Goal: Information Seeking & Learning: Learn about a topic

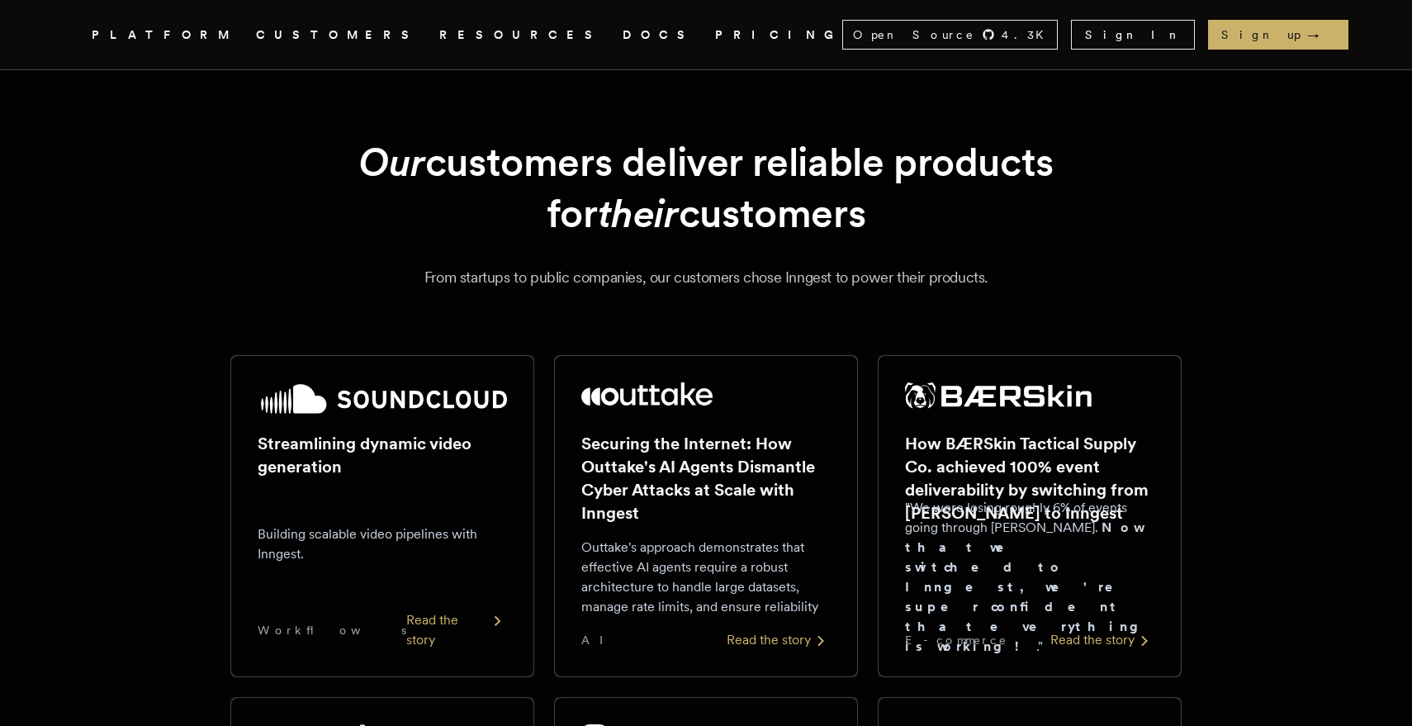
click at [715, 33] on link "PRICING" at bounding box center [778, 35] width 127 height 21
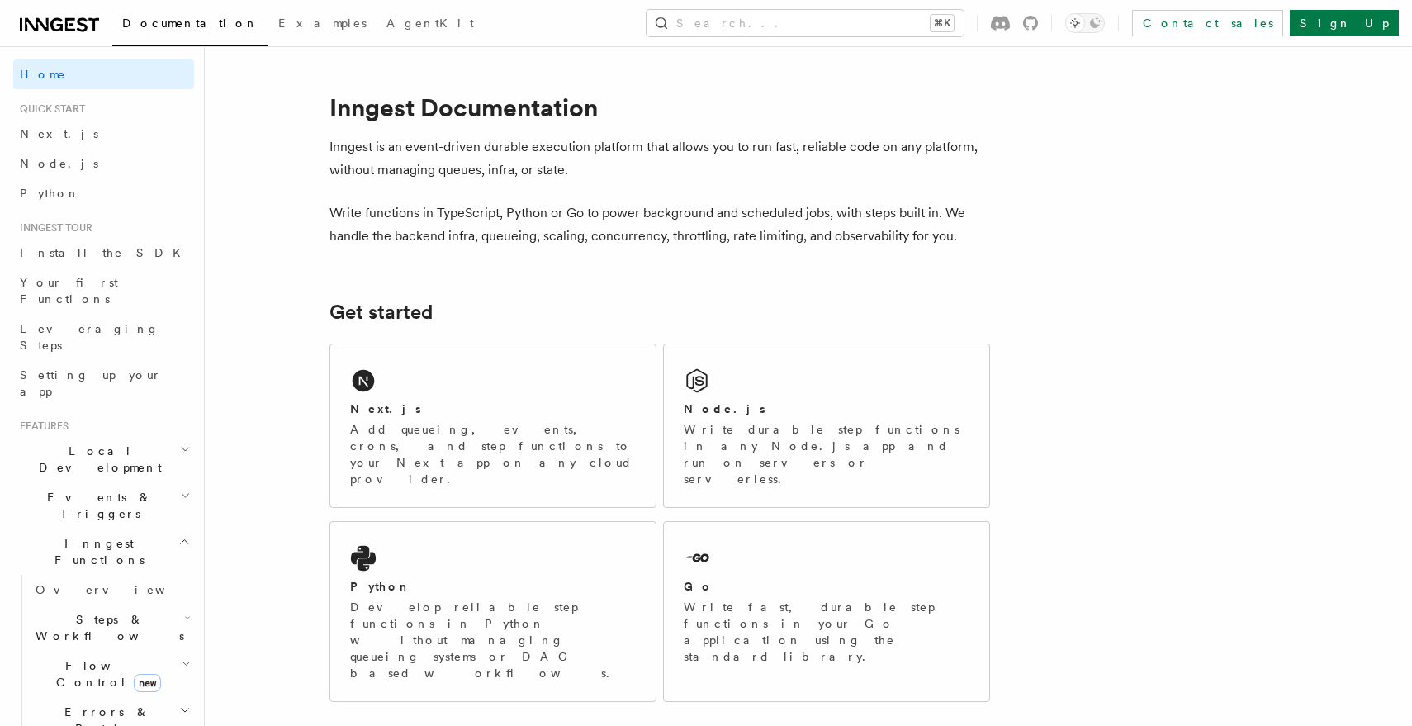
click at [670, 217] on p "Write functions in TypeScript, Python or Go to power background and scheduled j…" at bounding box center [659, 224] width 661 height 46
click at [713, 234] on p "Write functions in TypeScript, Python or Go to power background and scheduled j…" at bounding box center [659, 224] width 661 height 46
click at [613, 202] on p "Write functions in TypeScript, Python or Go to power background and scheduled j…" at bounding box center [659, 224] width 661 height 46
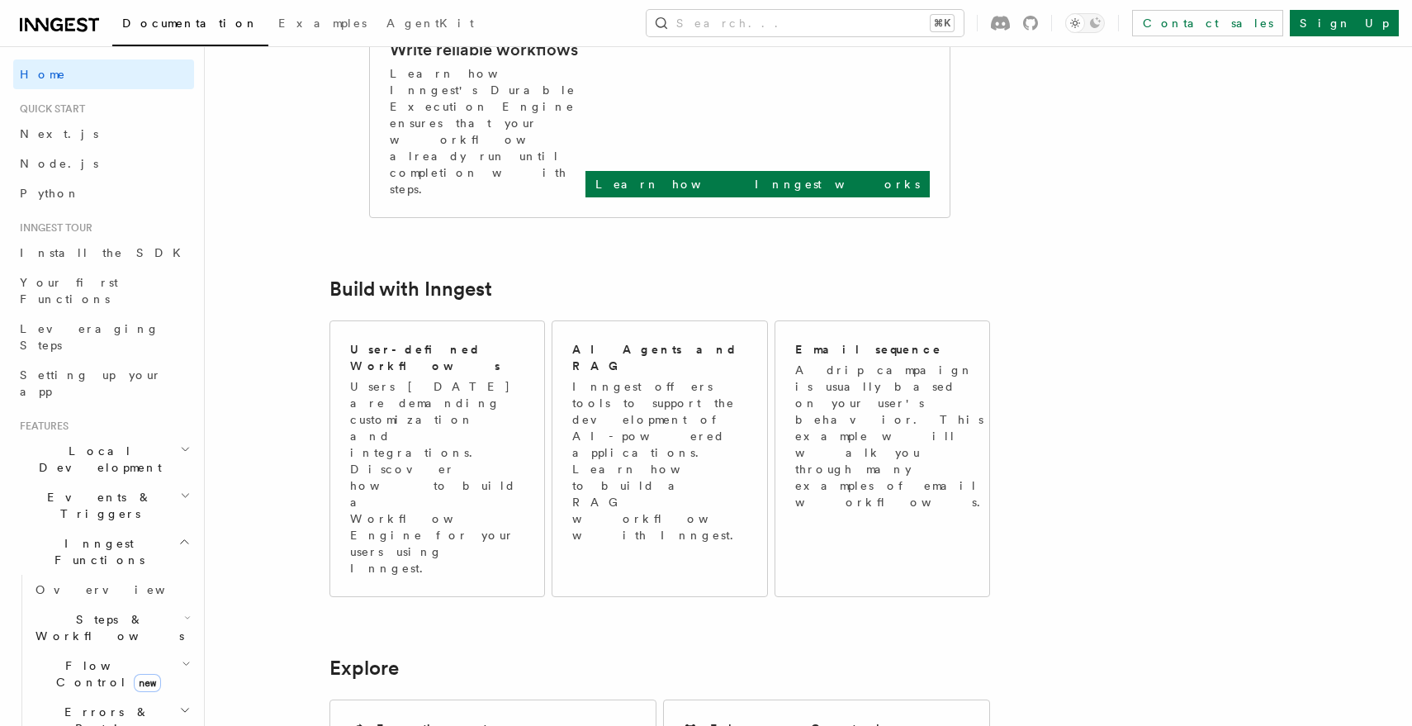
scroll to position [1381, 0]
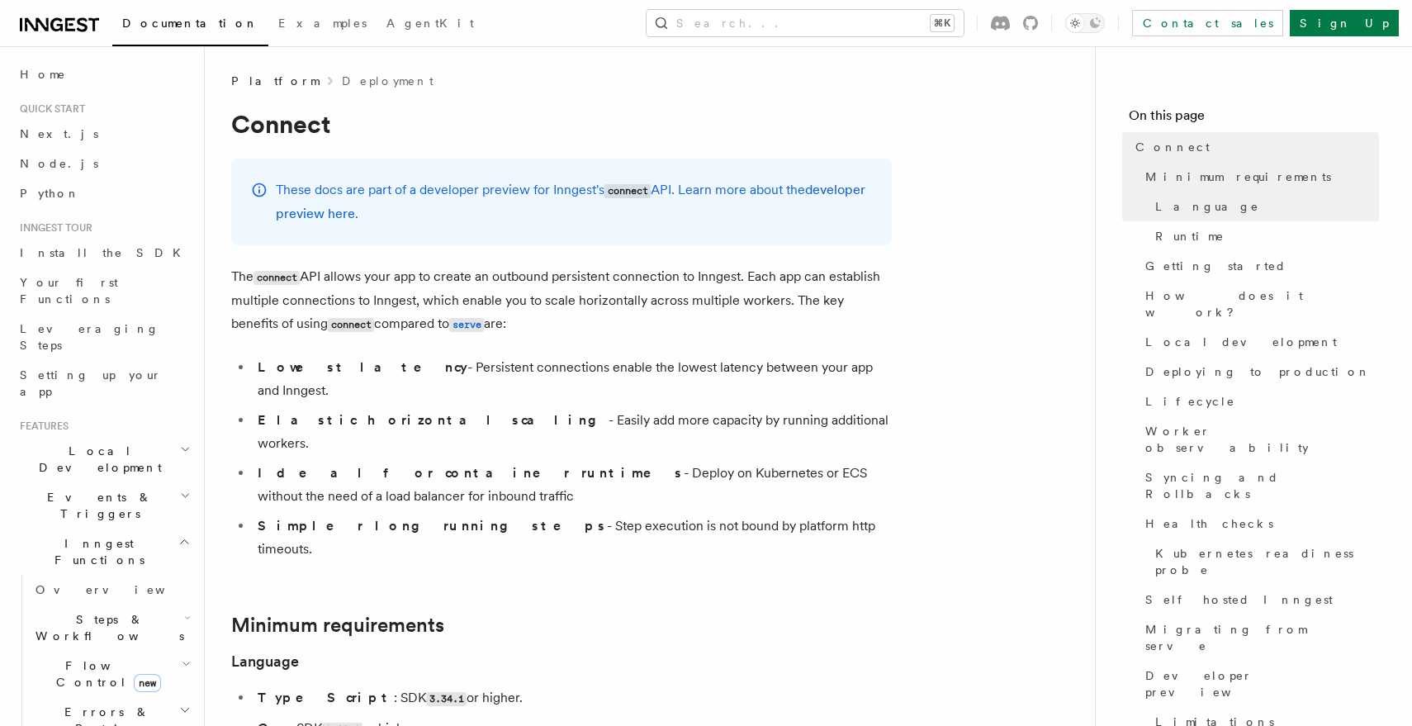
click at [889, 462] on li "Ideal for container runtimes - Deploy on Kubernetes or ECS without the need of …" at bounding box center [572, 485] width 639 height 46
click at [846, 333] on p "The connect API allows your app to create an outbound persistent connection to …" at bounding box center [561, 300] width 661 height 71
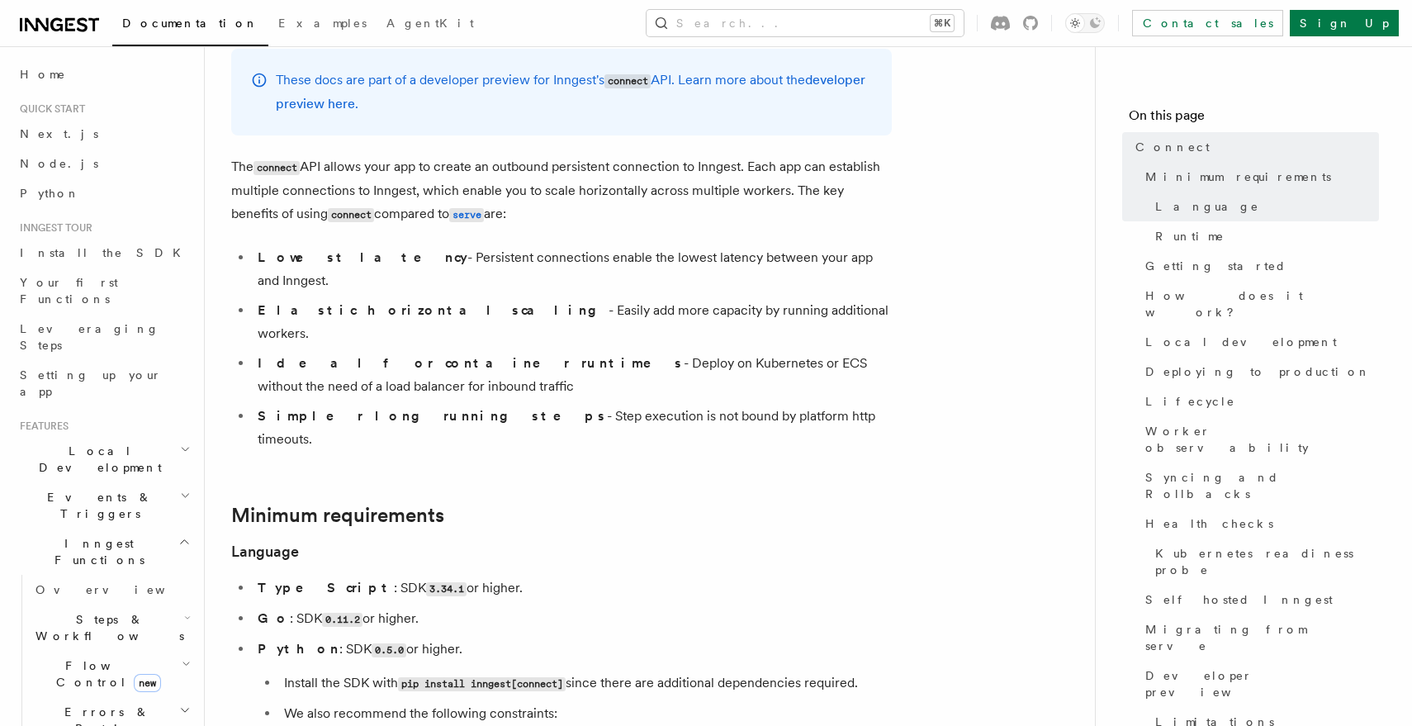
scroll to position [112, 0]
click at [815, 402] on li "Simpler long running steps - Step execution is not bound by platform http timeo…" at bounding box center [572, 425] width 639 height 46
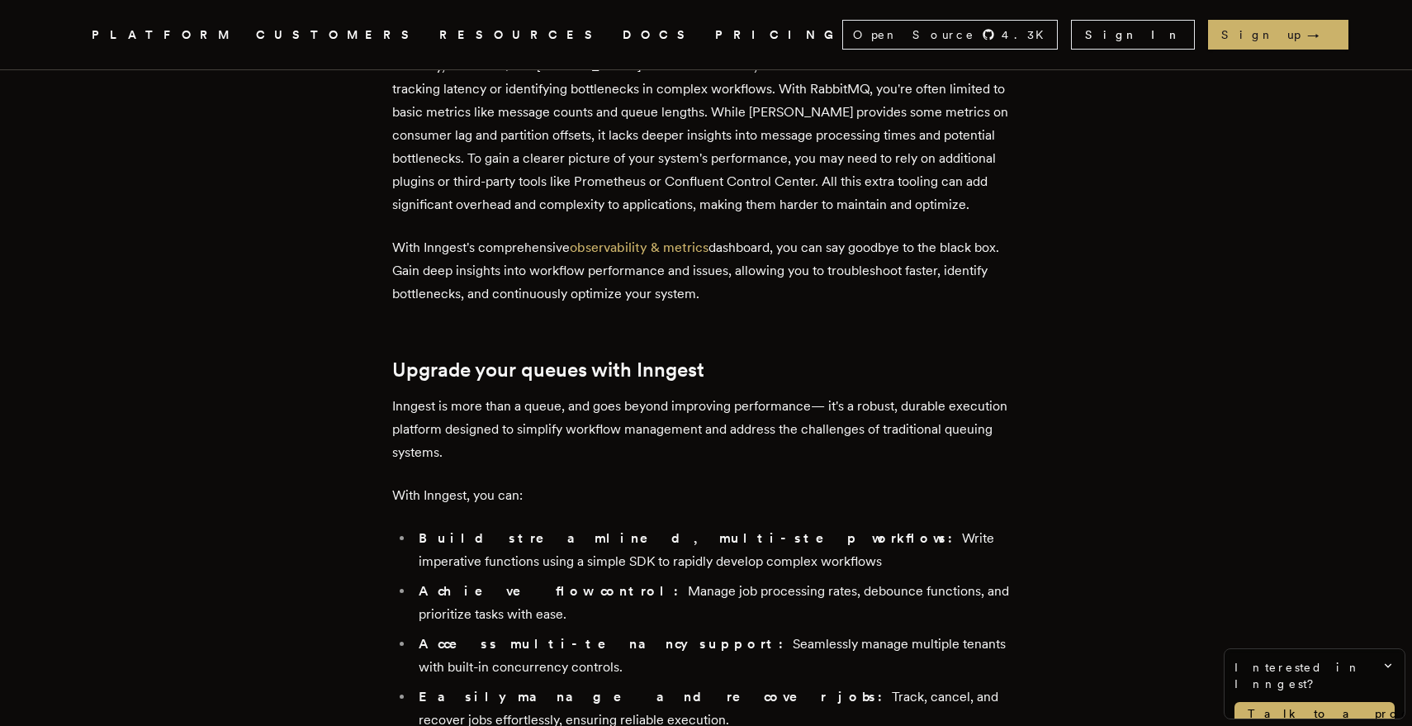
scroll to position [4778, 0]
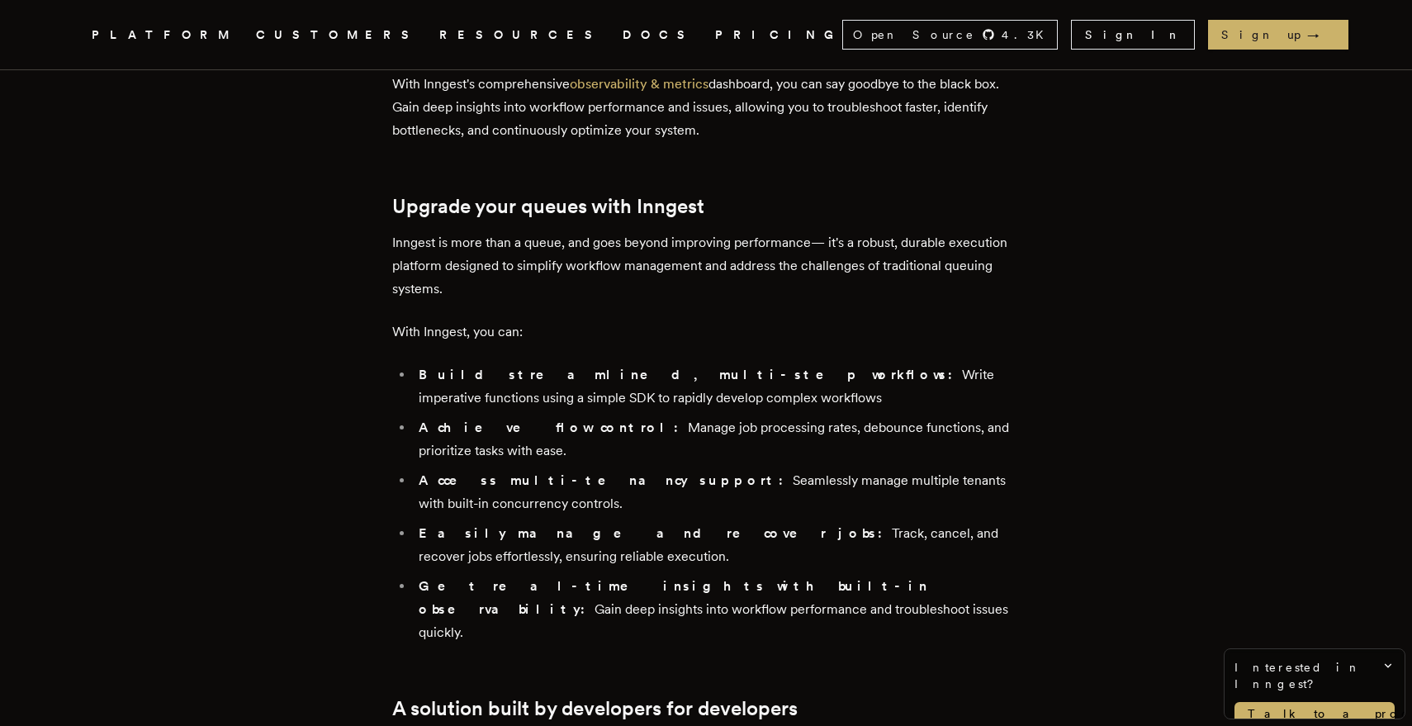
scroll to position [4947, 0]
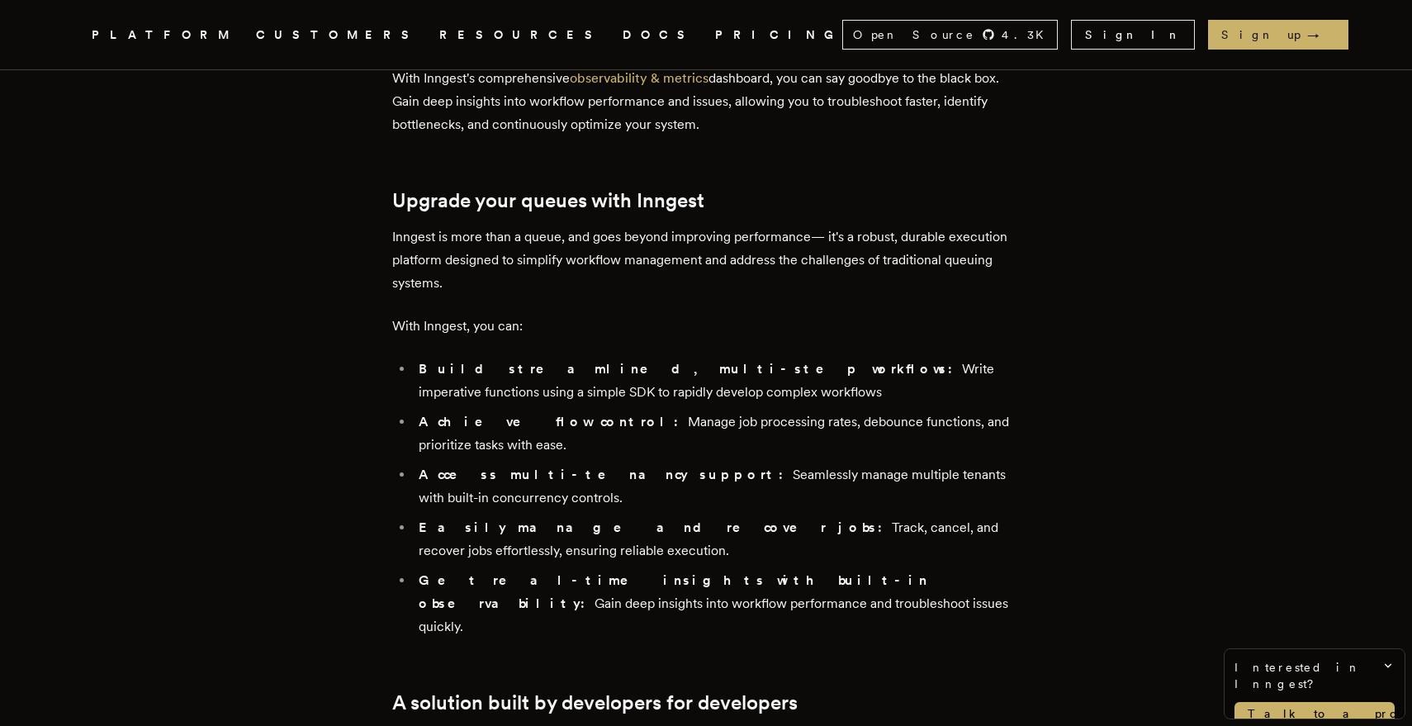
click at [77, 45] on link "Inngest .cls-1 { fill: #FAFAF9; }" at bounding box center [72, 35] width 10 height 30
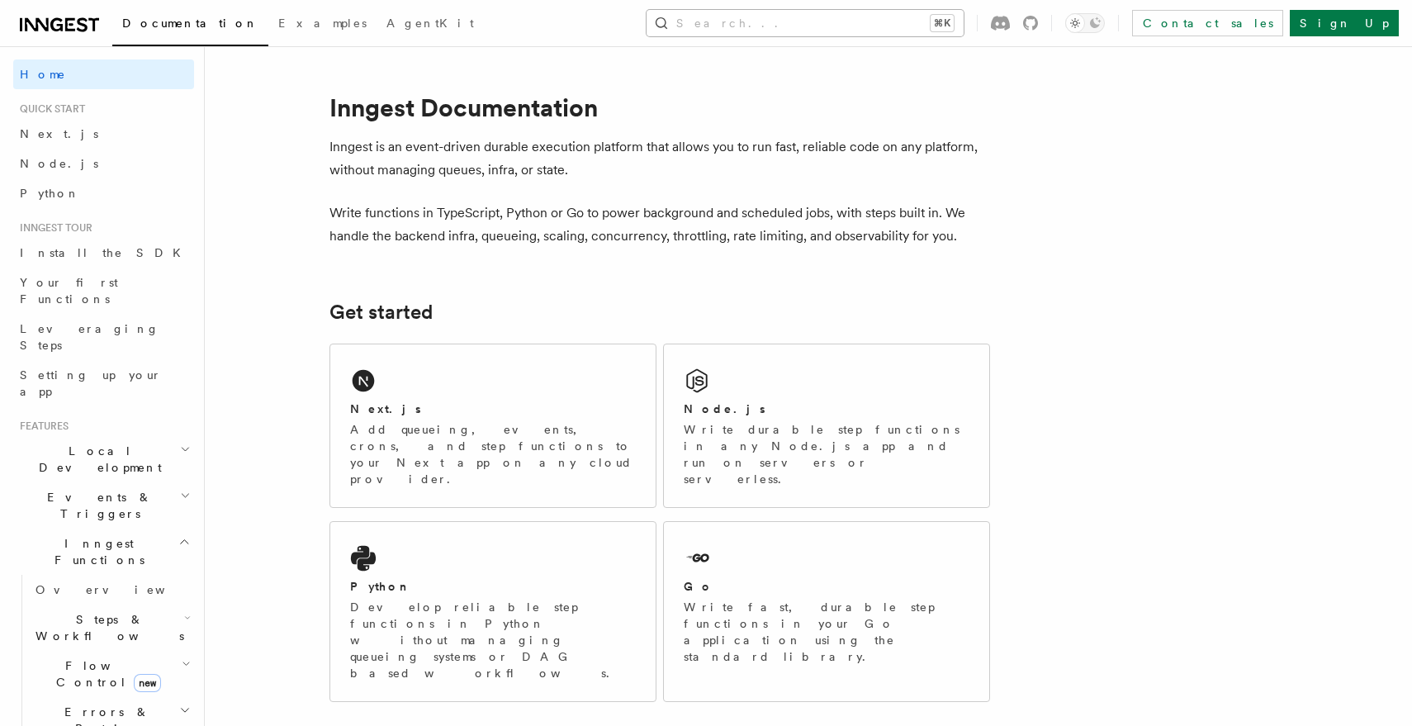
click at [827, 17] on button "Search... ⌘K" at bounding box center [805, 23] width 317 height 26
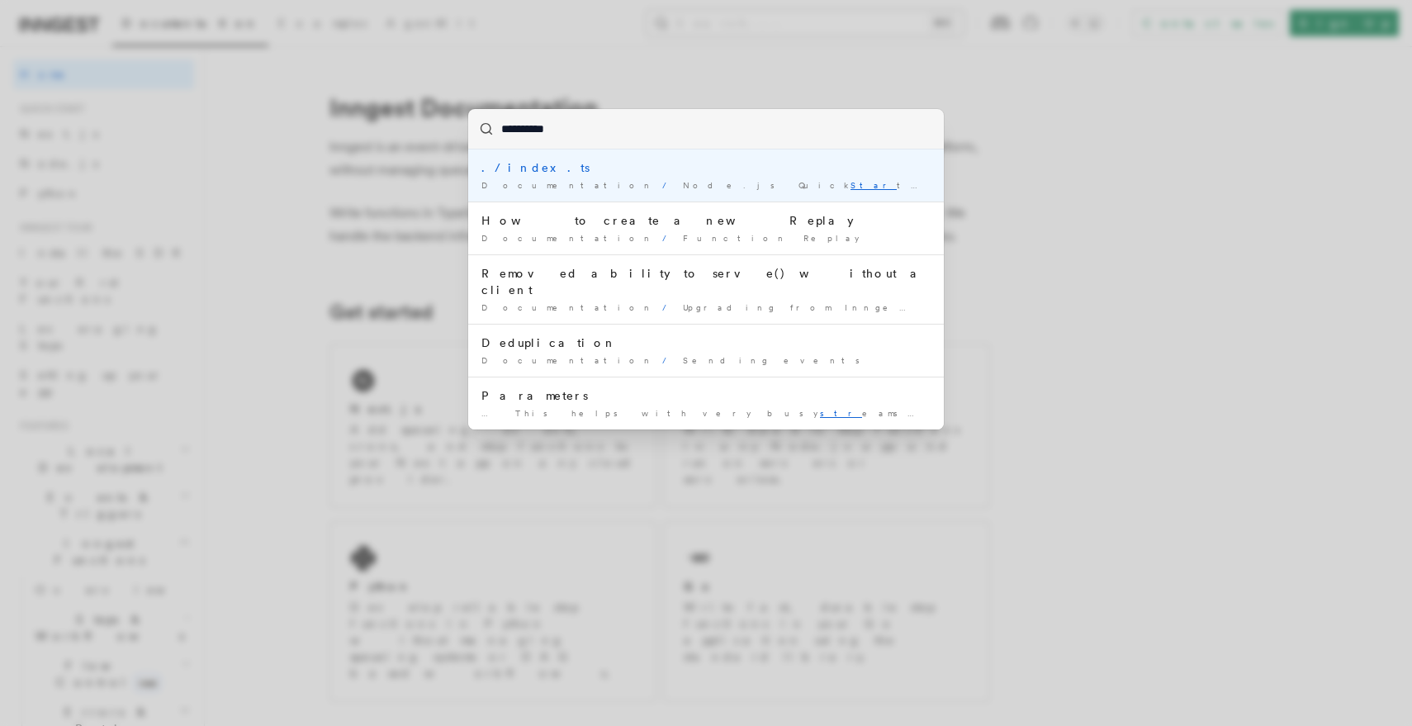
type input "**********"
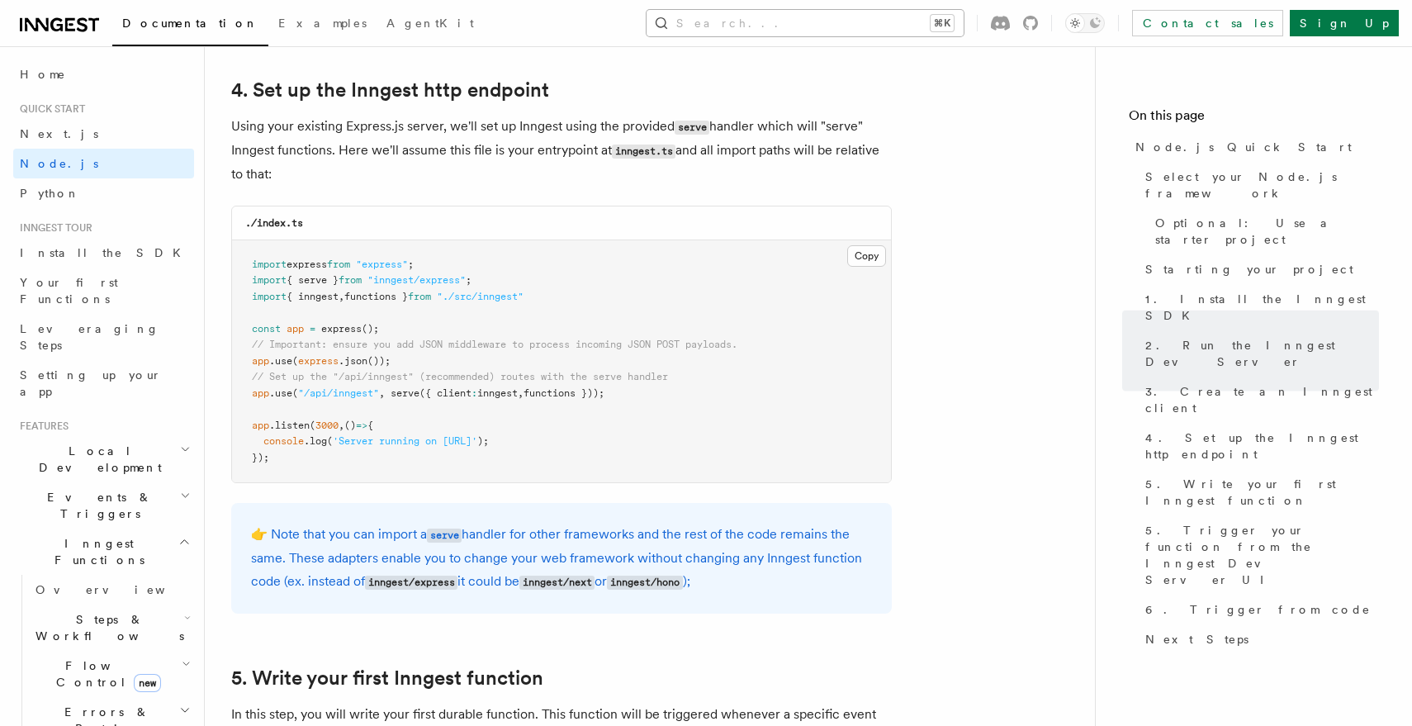
scroll to position [2498, 0]
click at [902, 23] on button "Search... ⌘K" at bounding box center [805, 23] width 317 height 26
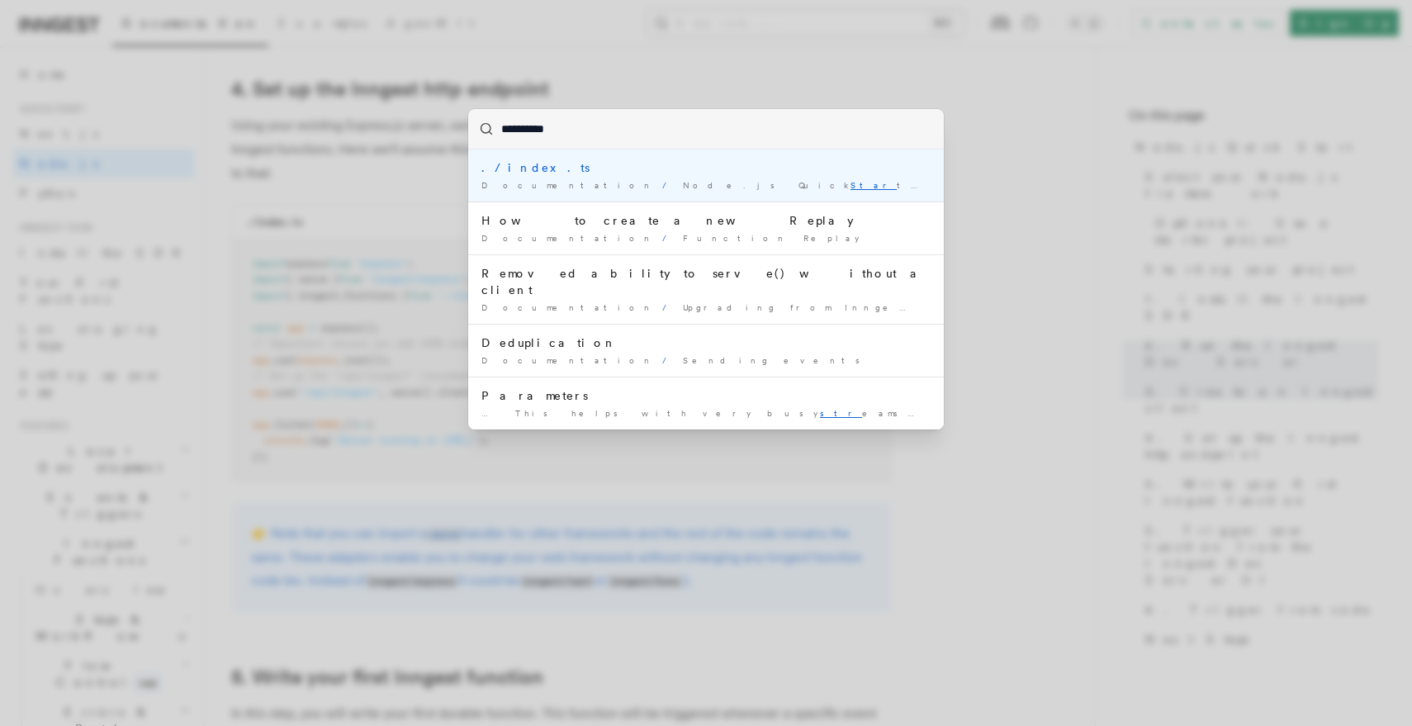
type input "**********"
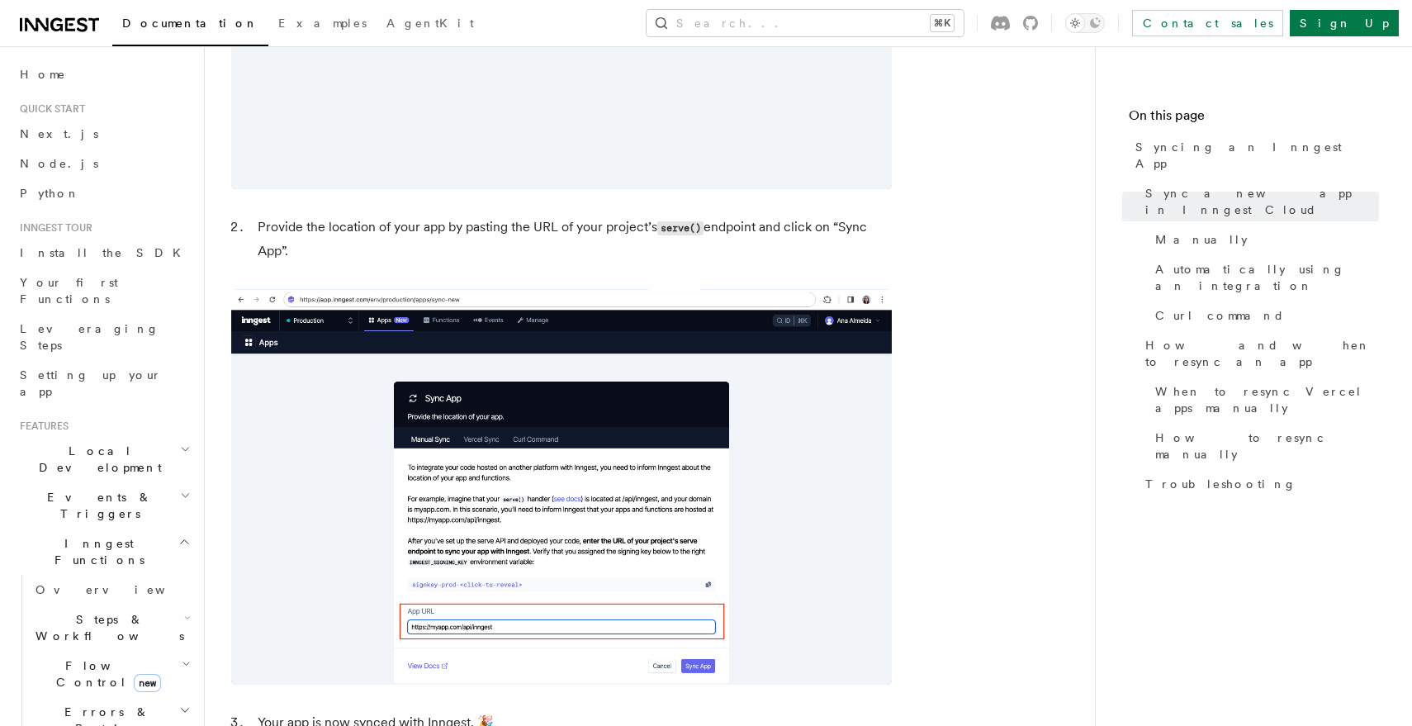
scroll to position [1720, 0]
